Goal: Information Seeking & Learning: Learn about a topic

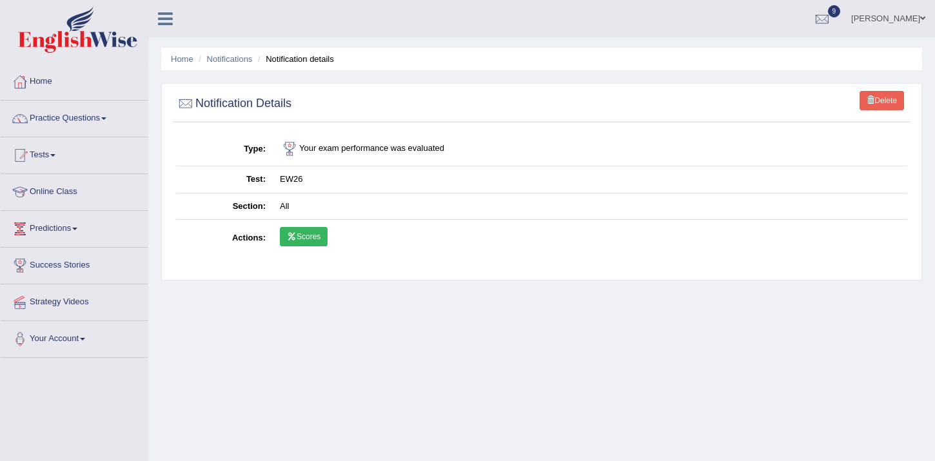
click at [870, 25] on link "[PERSON_NAME]" at bounding box center [889, 17] width 94 height 34
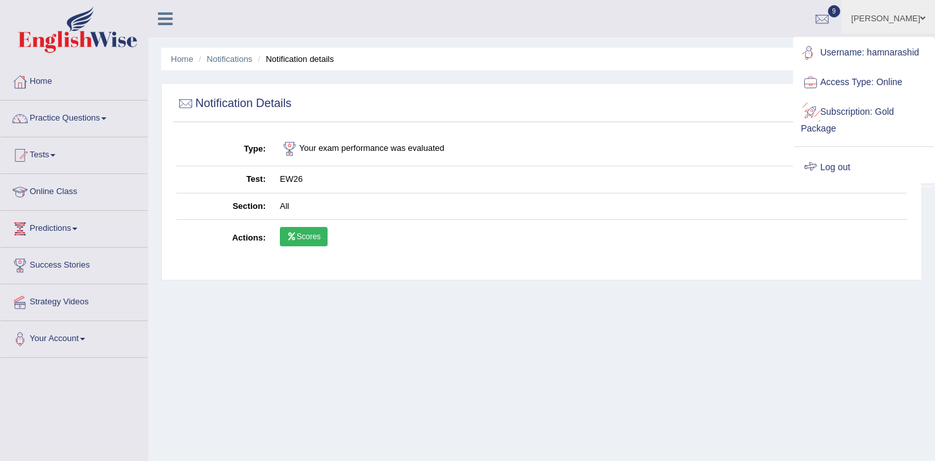
click at [839, 164] on link "Log out" at bounding box center [864, 168] width 139 height 30
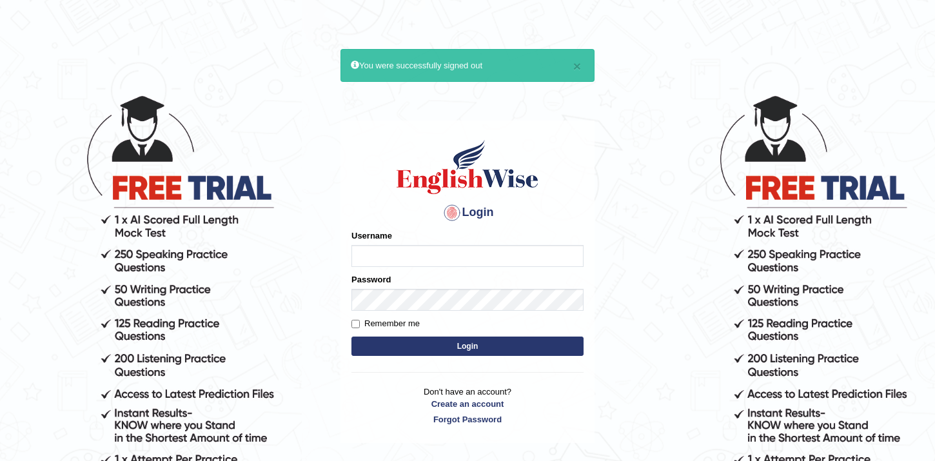
click at [466, 259] on input "Username" at bounding box center [468, 256] width 232 height 22
type input "hamnarashid"
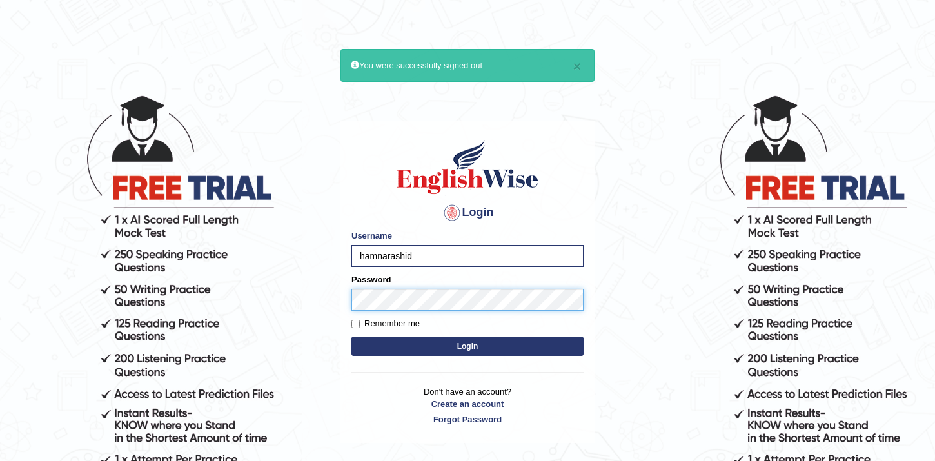
click at [352, 337] on button "Login" at bounding box center [468, 346] width 232 height 19
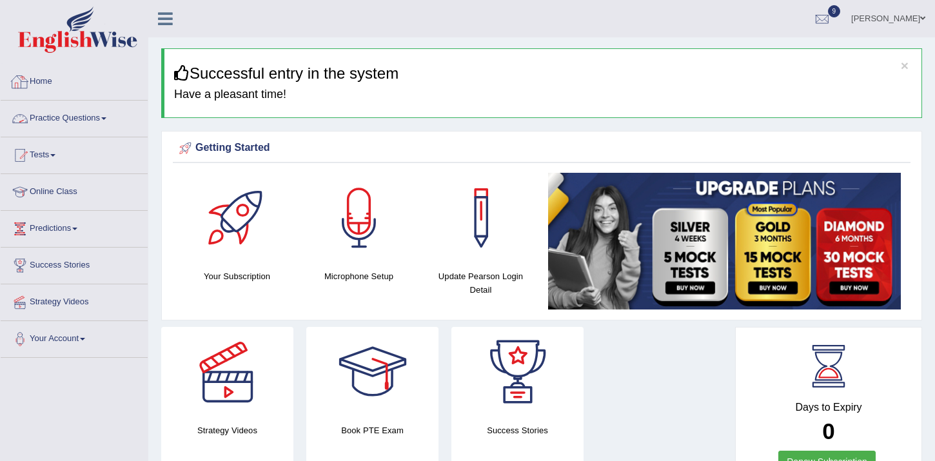
click at [39, 79] on link "Home" at bounding box center [74, 80] width 147 height 32
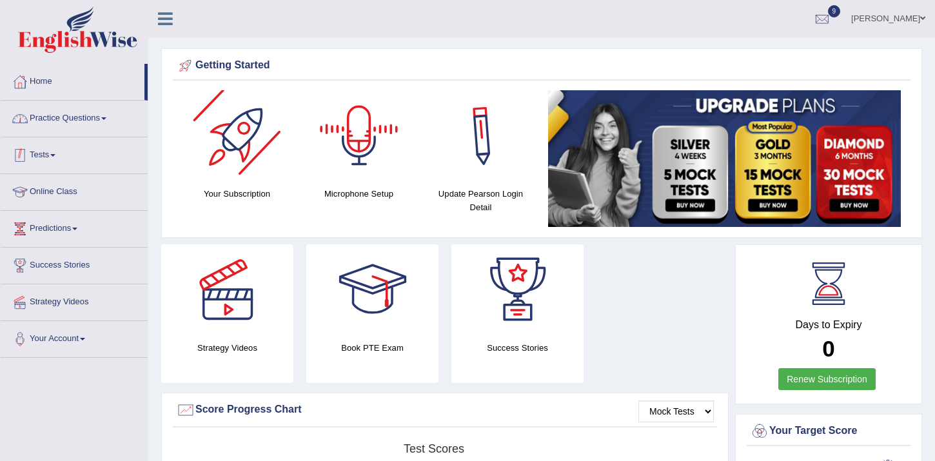
click at [56, 106] on link "Practice Questions" at bounding box center [74, 117] width 147 height 32
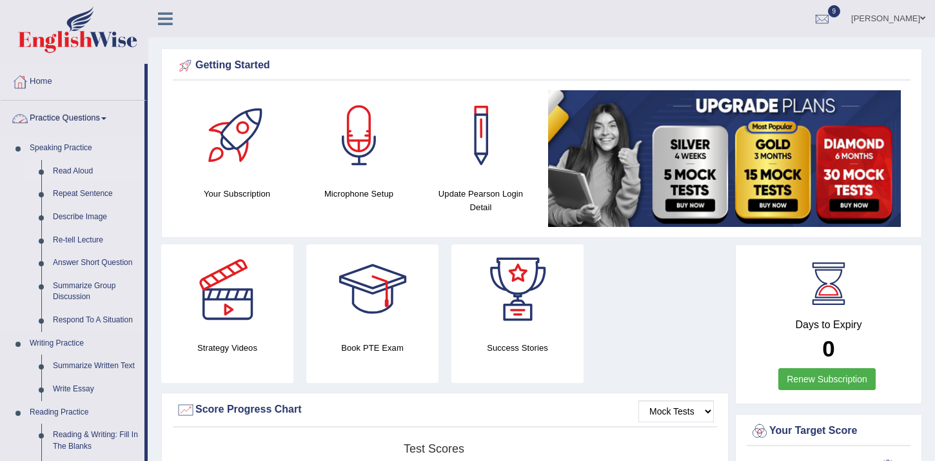
click at [73, 175] on link "Read Aloud" at bounding box center [95, 171] width 97 height 23
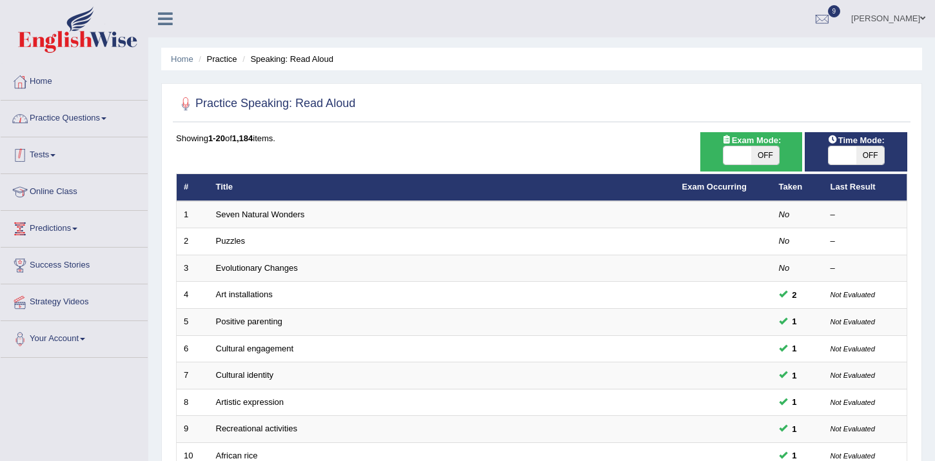
click at [71, 126] on link "Practice Questions" at bounding box center [74, 117] width 147 height 32
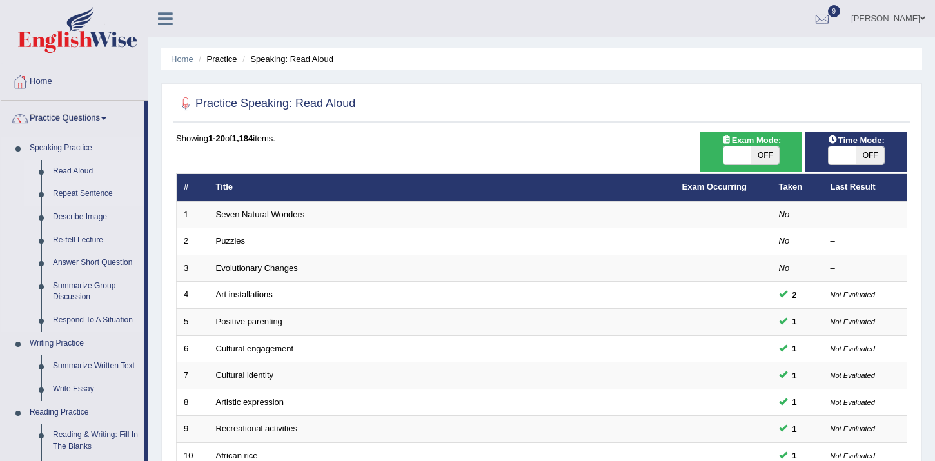
click at [72, 190] on link "Repeat Sentence" at bounding box center [95, 194] width 97 height 23
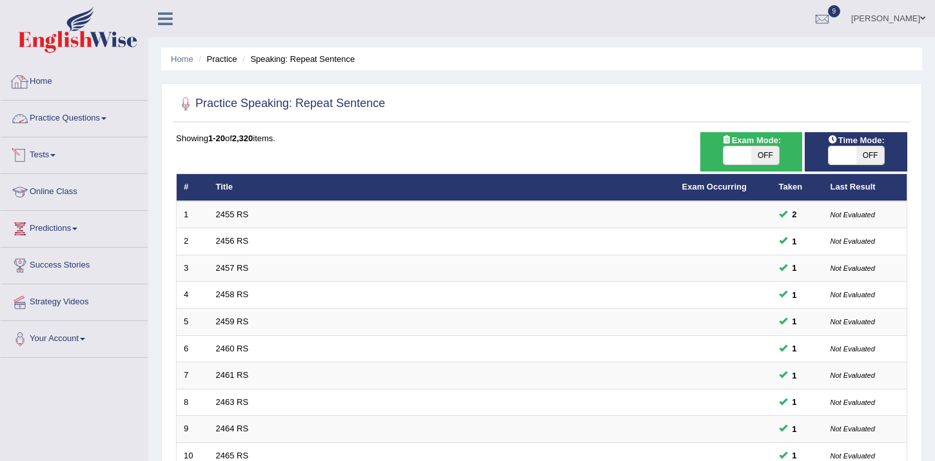
click at [59, 106] on link "Practice Questions" at bounding box center [74, 117] width 147 height 32
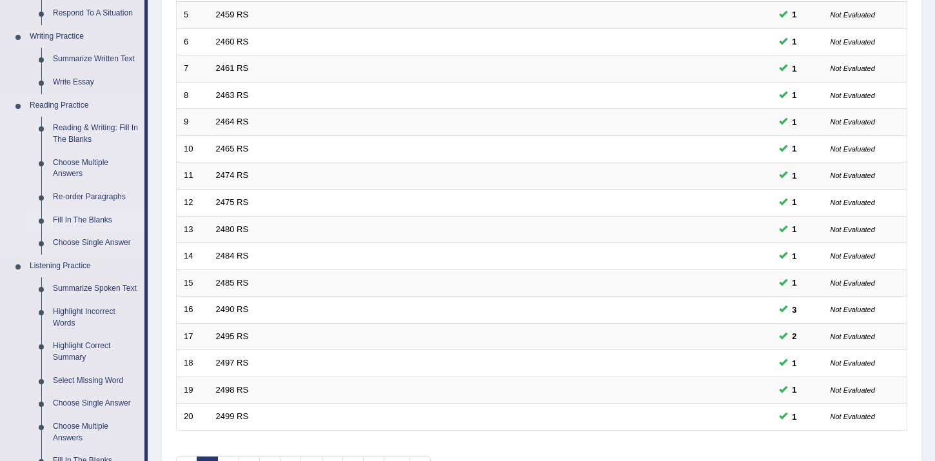
scroll to position [318, 0]
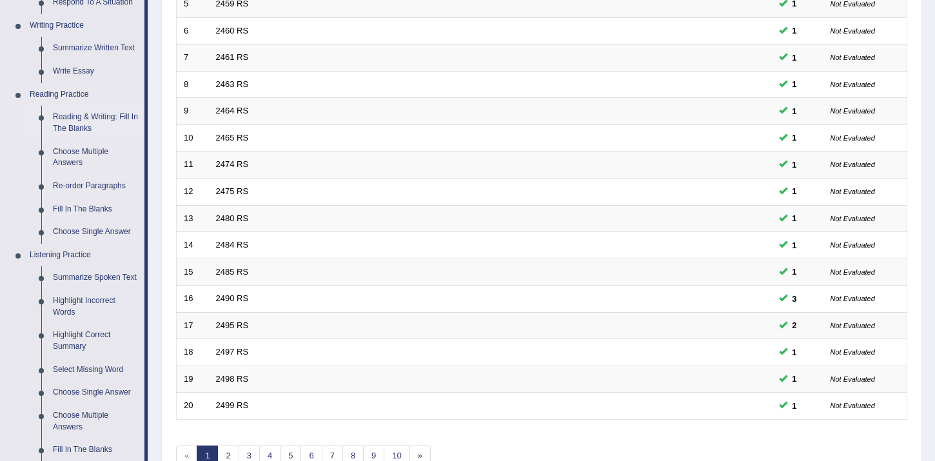
click at [88, 121] on link "Reading & Writing: Fill In The Blanks" at bounding box center [95, 123] width 97 height 34
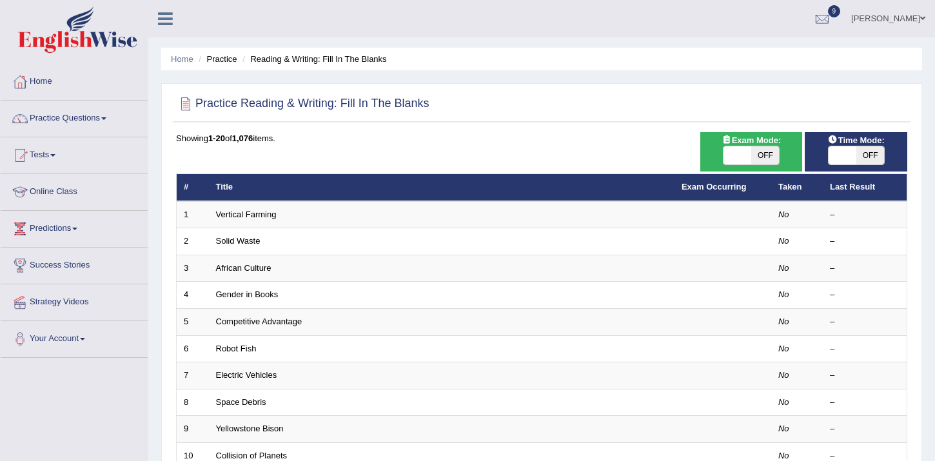
click at [868, 157] on span "OFF" at bounding box center [871, 155] width 28 height 18
checkbox input "true"
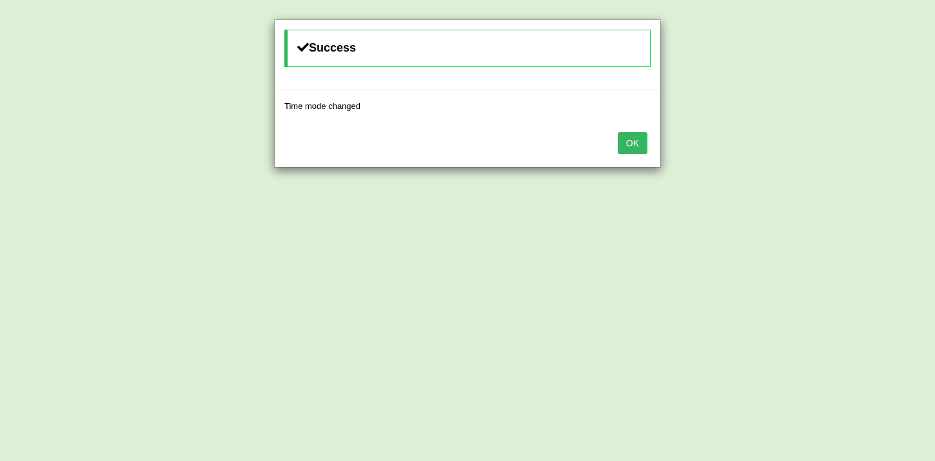
click at [635, 150] on button "OK" at bounding box center [633, 143] width 30 height 22
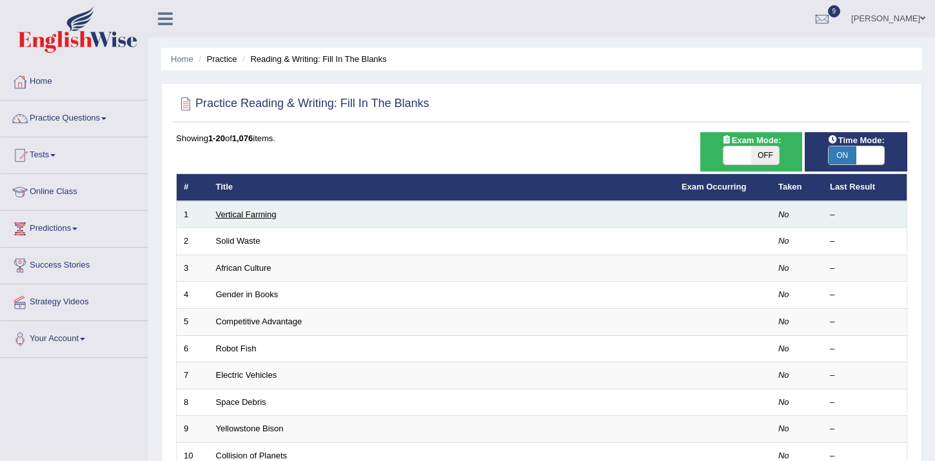
click at [259, 219] on link "Vertical Farming" at bounding box center [246, 215] width 61 height 10
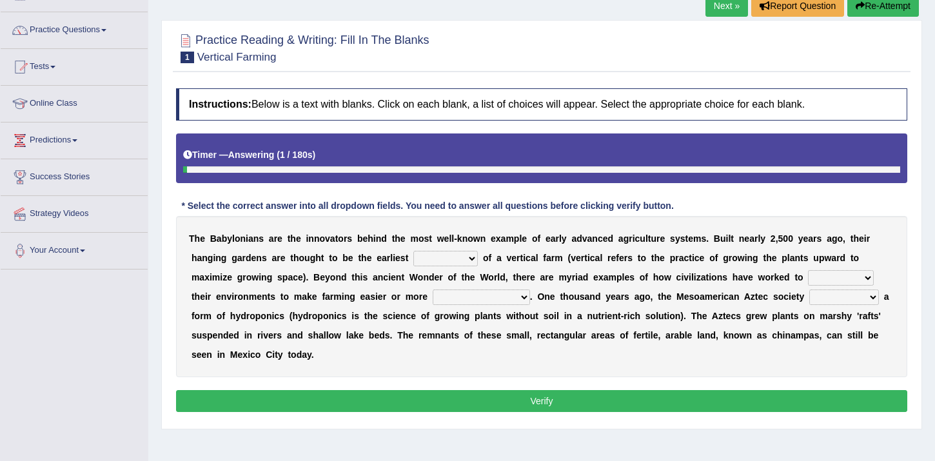
scroll to position [101, 0]
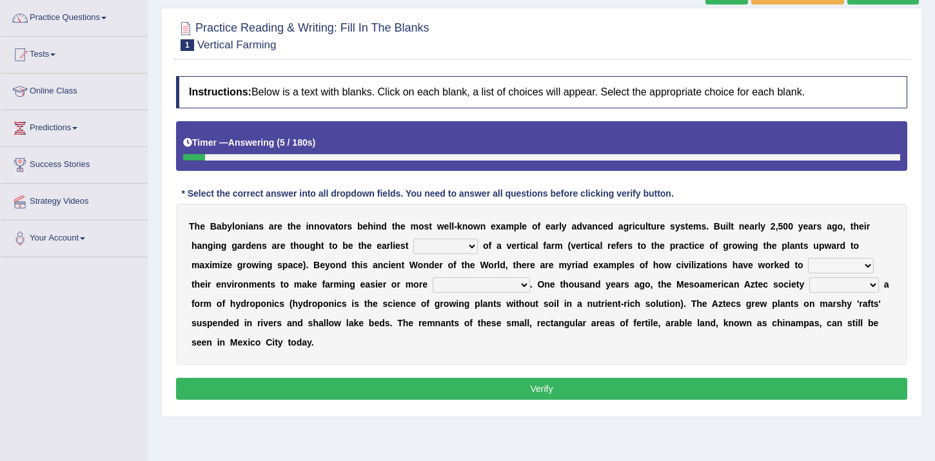
click at [436, 254] on select "prototype failure discredit protocol" at bounding box center [446, 246] width 65 height 15
click at [455, 258] on div "T h e B a b y l o n i a n s a r e t h e i n n o v a t o r s b e h i n d t h e m…" at bounding box center [542, 284] width 732 height 161
click at [455, 251] on select "prototype failure discredit protocol" at bounding box center [446, 246] width 65 height 15
select select "prototype"
click at [848, 270] on select "manipulate escape respect disarrange" at bounding box center [841, 265] width 66 height 15
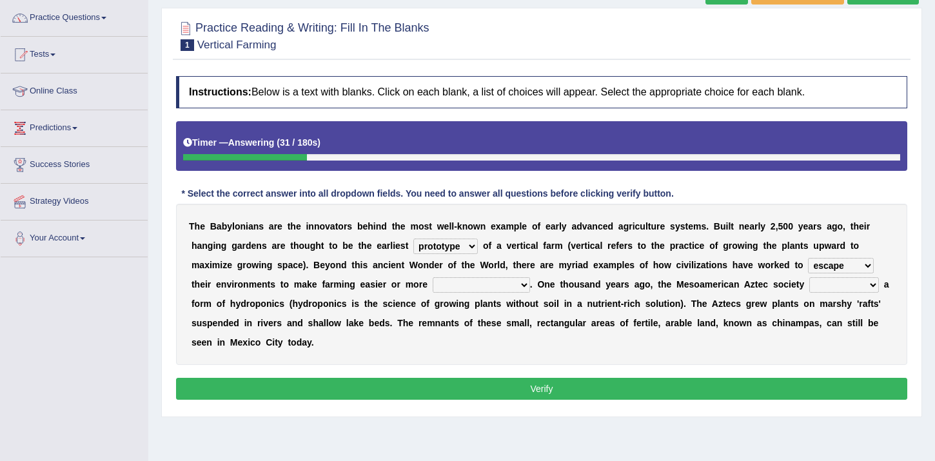
click at [828, 265] on select "manipulate escape respect disarrange" at bounding box center [841, 265] width 66 height 15
select select "manipulate"
click at [486, 292] on select "productive constructive connective counterproductive" at bounding box center [481, 284] width 97 height 15
select select "productive"
click at [847, 288] on select "domineered volunteered pioneered engineered" at bounding box center [845, 284] width 70 height 15
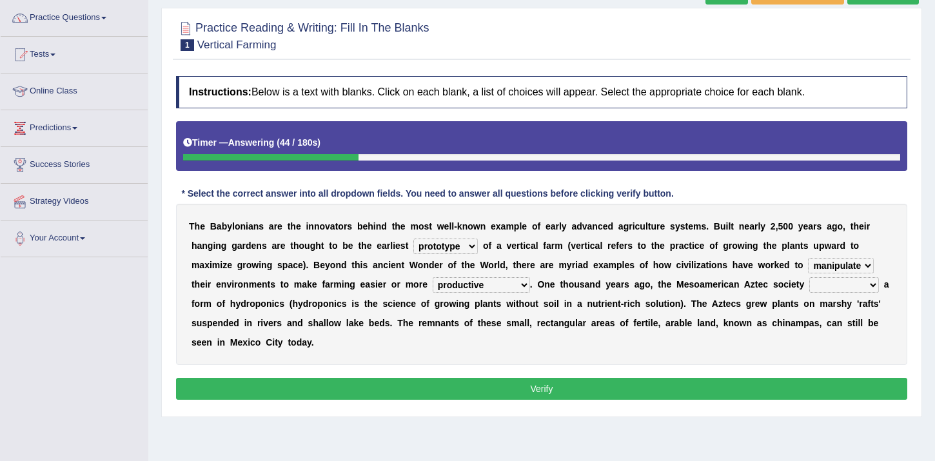
select select "engineered"
click at [608, 388] on button "Verify" at bounding box center [542, 389] width 732 height 22
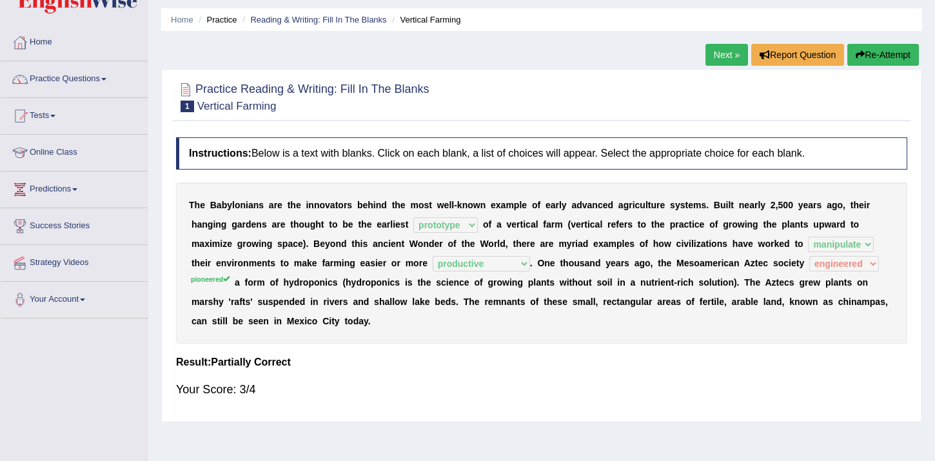
scroll to position [28, 0]
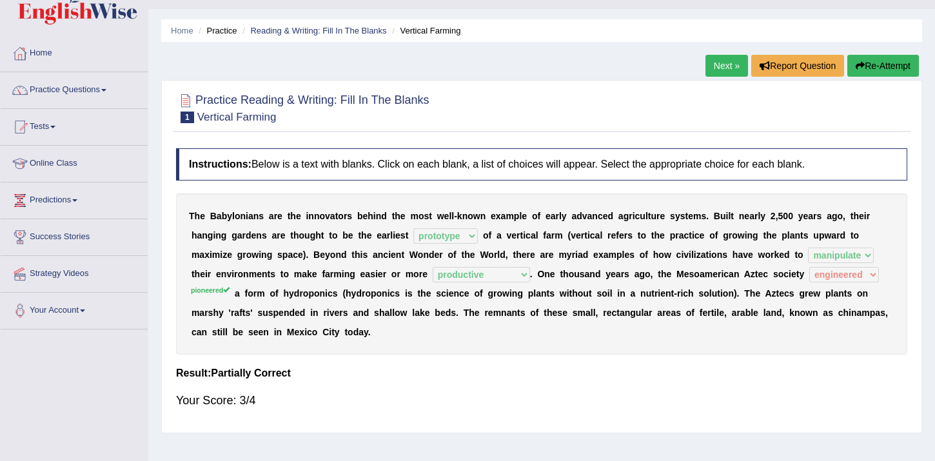
click at [721, 68] on link "Next »" at bounding box center [727, 66] width 43 height 22
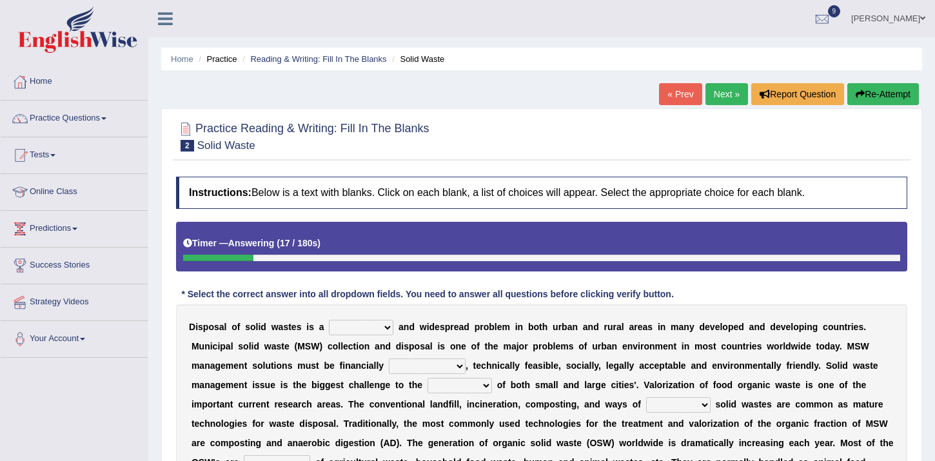
click at [357, 328] on select "slanting stinging stalling shafting" at bounding box center [361, 327] width 65 height 15
click at [356, 339] on div "D i s p o s a l o f s o l i d w a s t e s i s a slanting stinging stalling shaf…" at bounding box center [542, 404] width 732 height 200
click at [356, 337] on div "D i s p o s a l o f s o l i d w a s t e s i s a slanting stinging stalling shaf…" at bounding box center [542, 404] width 732 height 200
click at [354, 330] on select "slanting stinging stalling shafting" at bounding box center [361, 327] width 65 height 15
select select "slanting"
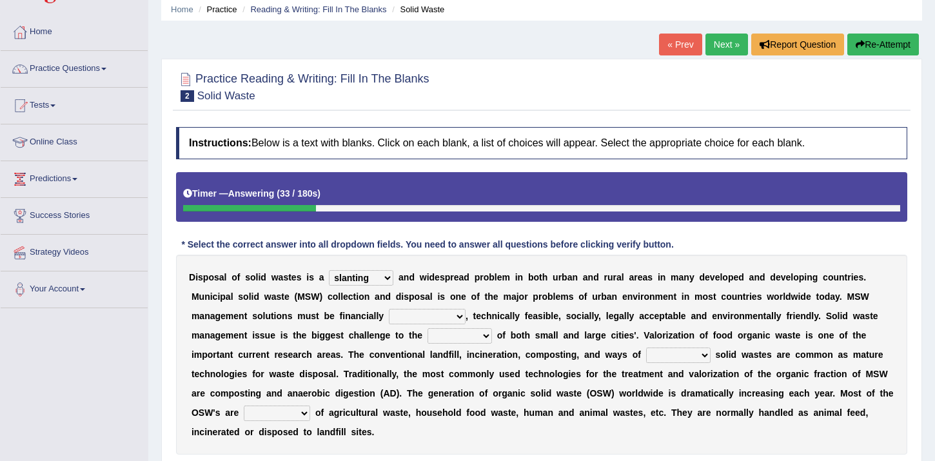
scroll to position [51, 0]
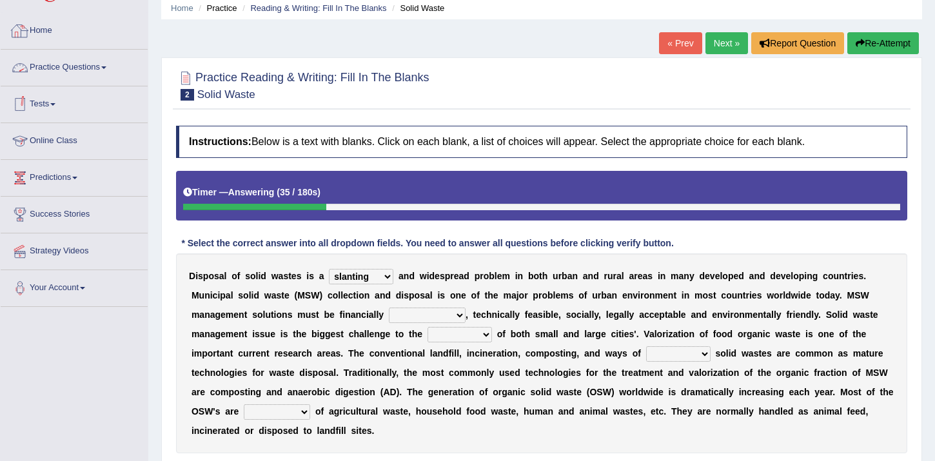
click at [47, 28] on link "Home" at bounding box center [74, 29] width 147 height 32
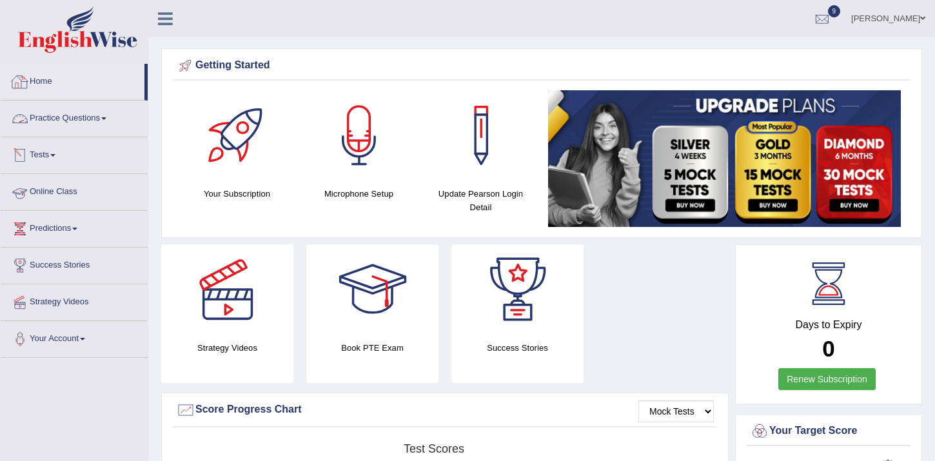
click at [45, 160] on link "Tests" at bounding box center [74, 153] width 147 height 32
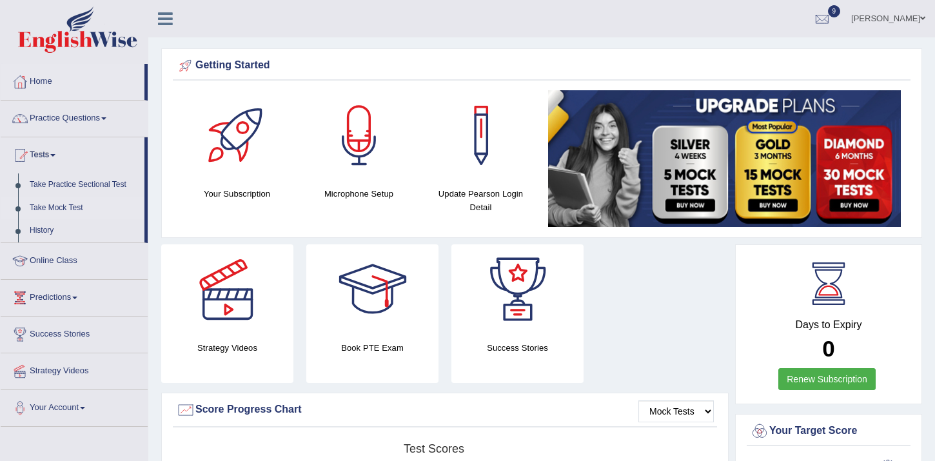
click at [55, 201] on link "Take Mock Test" at bounding box center [84, 208] width 121 height 23
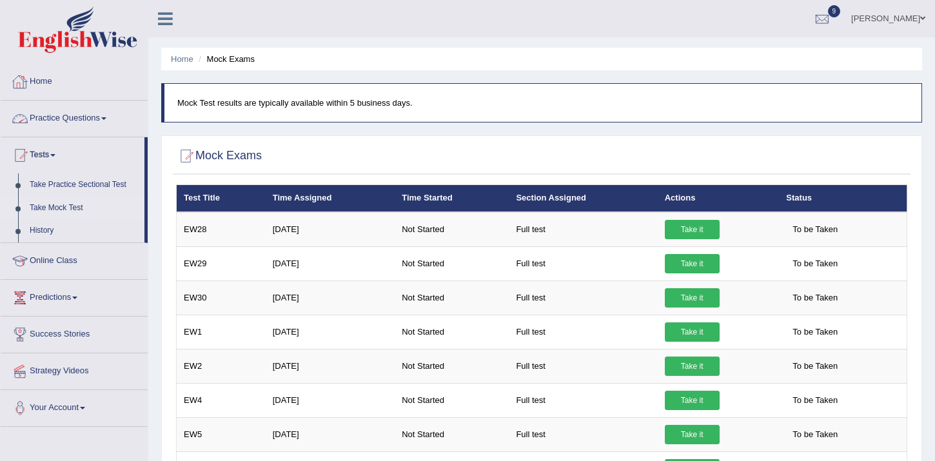
click at [45, 77] on link "Home" at bounding box center [74, 80] width 147 height 32
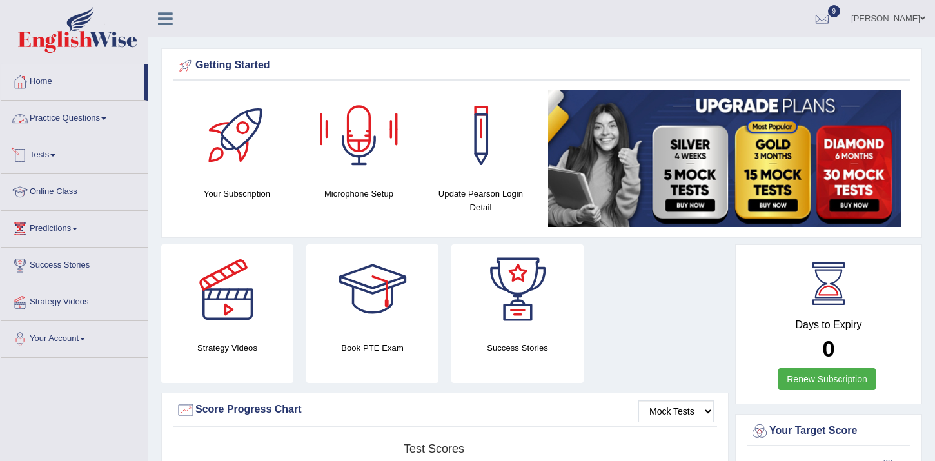
click at [48, 155] on link "Tests" at bounding box center [74, 153] width 147 height 32
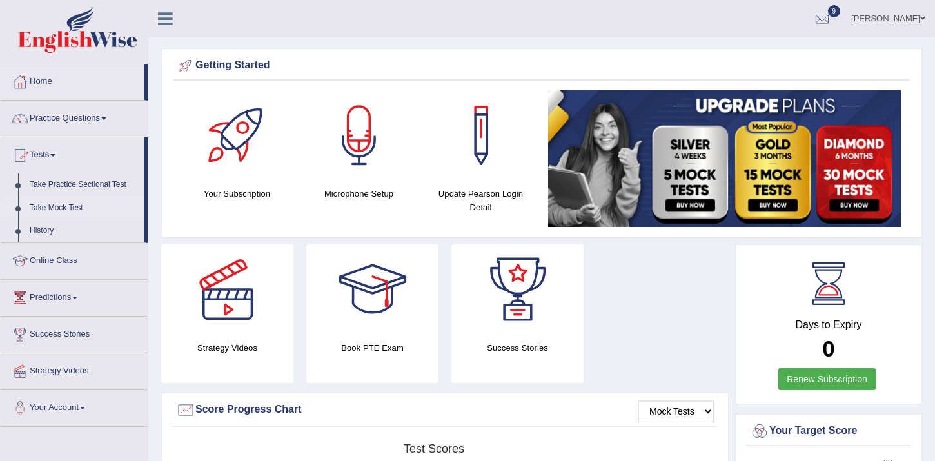
click at [62, 203] on link "Take Mock Test" at bounding box center [84, 208] width 121 height 23
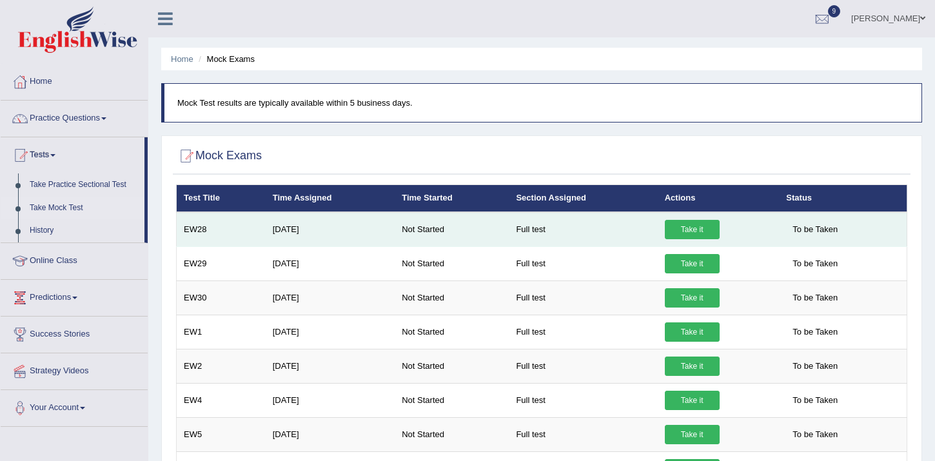
click at [682, 234] on link "Take it" at bounding box center [692, 229] width 55 height 19
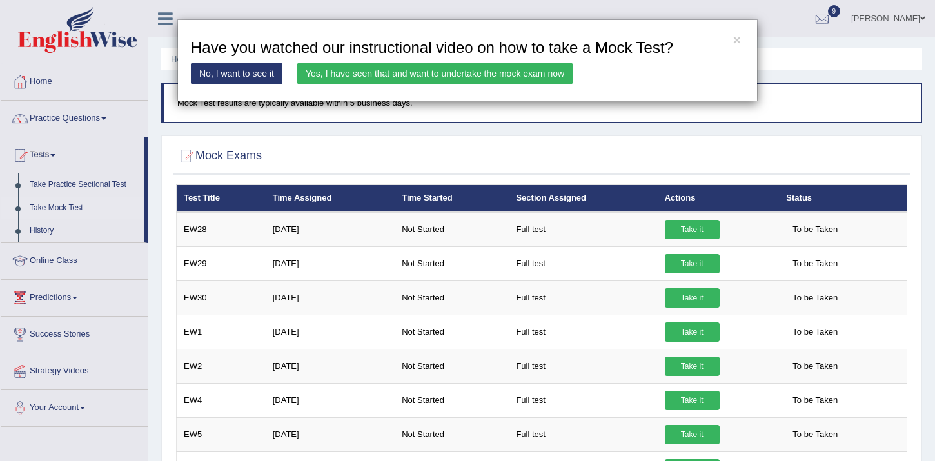
click at [424, 74] on link "Yes, I have seen that and want to undertake the mock exam now" at bounding box center [434, 74] width 275 height 22
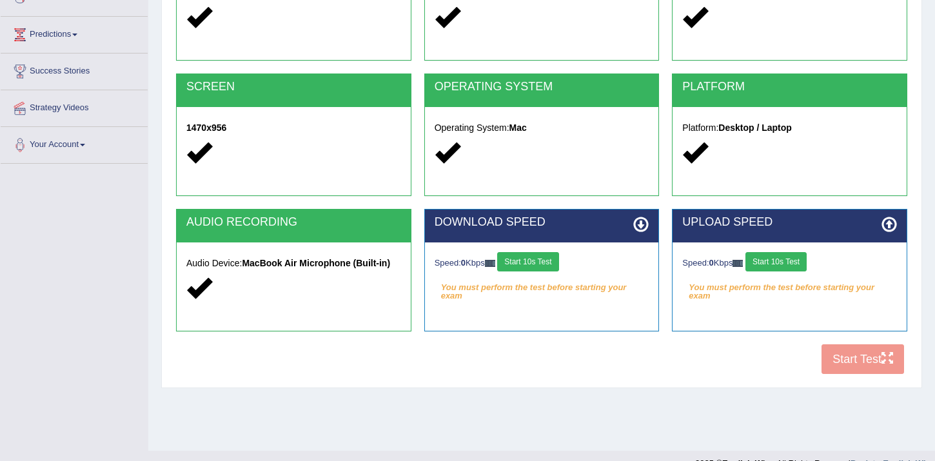
scroll to position [216, 0]
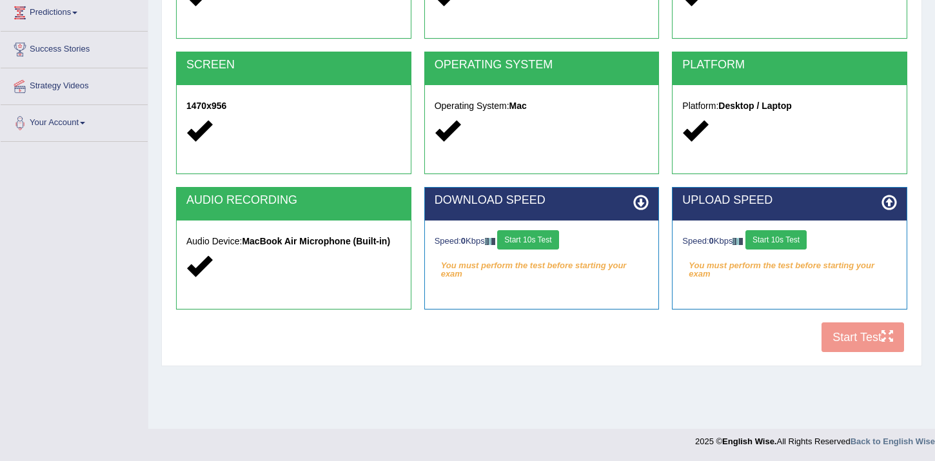
click at [541, 245] on button "Start 10s Test" at bounding box center [527, 239] width 61 height 19
click at [555, 243] on button "Start 10s Test" at bounding box center [542, 239] width 61 height 19
click at [772, 236] on button "Start 10s Test" at bounding box center [776, 239] width 61 height 19
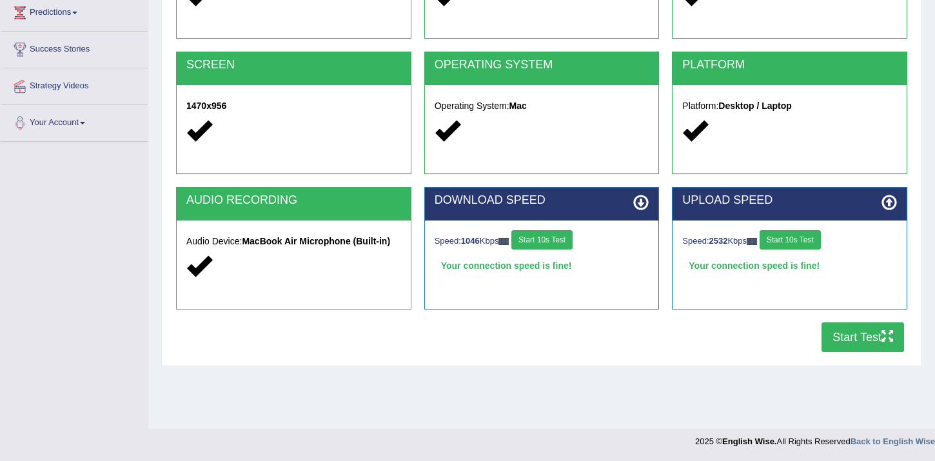
click at [858, 337] on button "Start Test" at bounding box center [863, 338] width 83 height 30
click at [841, 335] on button "Start Test" at bounding box center [863, 338] width 83 height 30
